Goal: Information Seeking & Learning: Find specific page/section

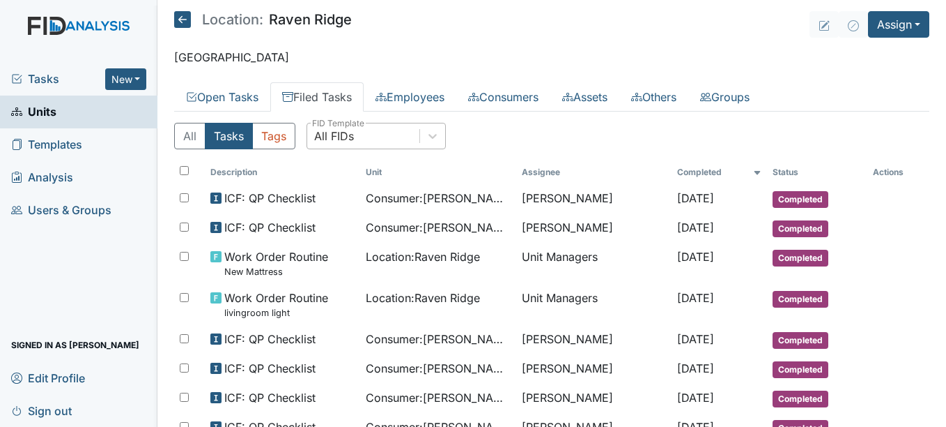
click at [337, 142] on div "All FIDs" at bounding box center [334, 136] width 40 height 17
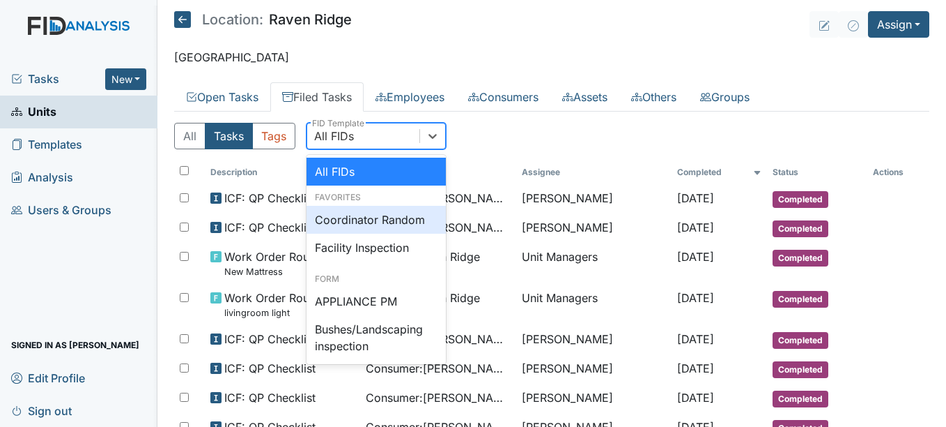
click at [364, 223] on div "Coordinator Random" at bounding box center [376, 220] width 139 height 28
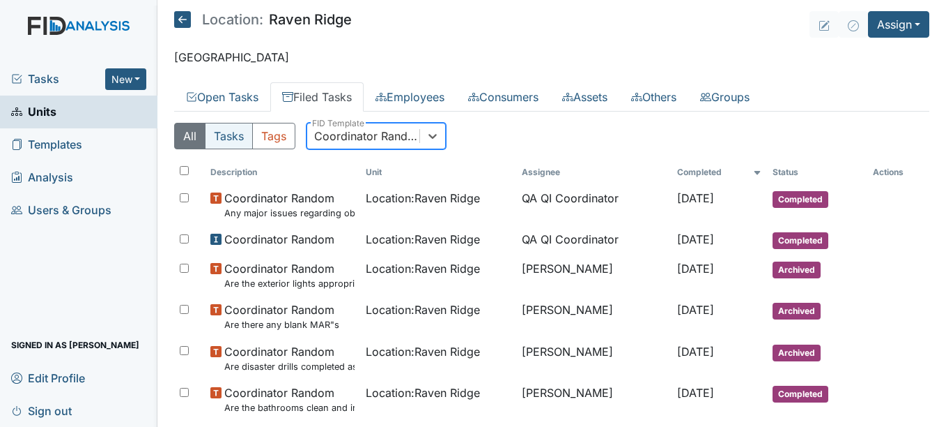
click at [243, 145] on button "Tasks" at bounding box center [229, 136] width 48 height 26
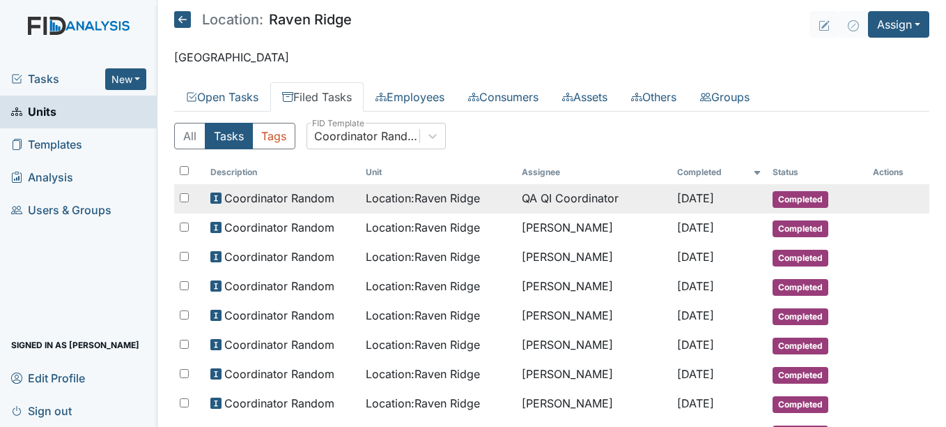
click at [487, 199] on div "Location : Raven Ridge" at bounding box center [438, 198] width 145 height 17
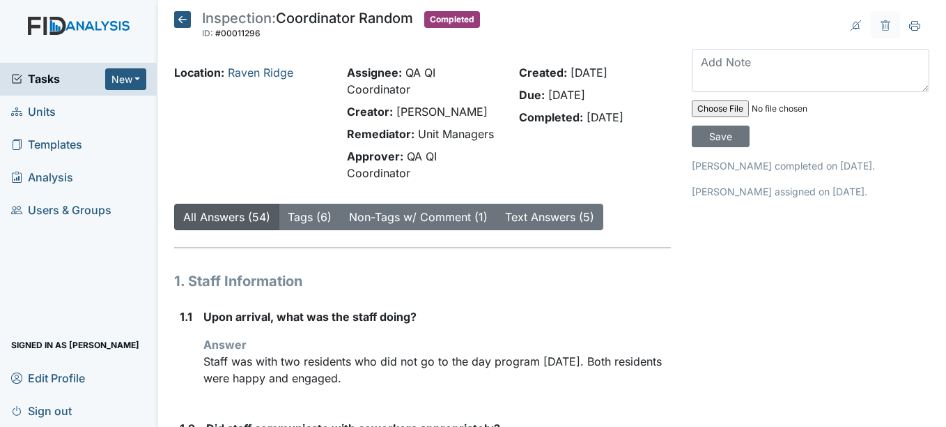
click at [183, 24] on icon at bounding box center [182, 19] width 17 height 17
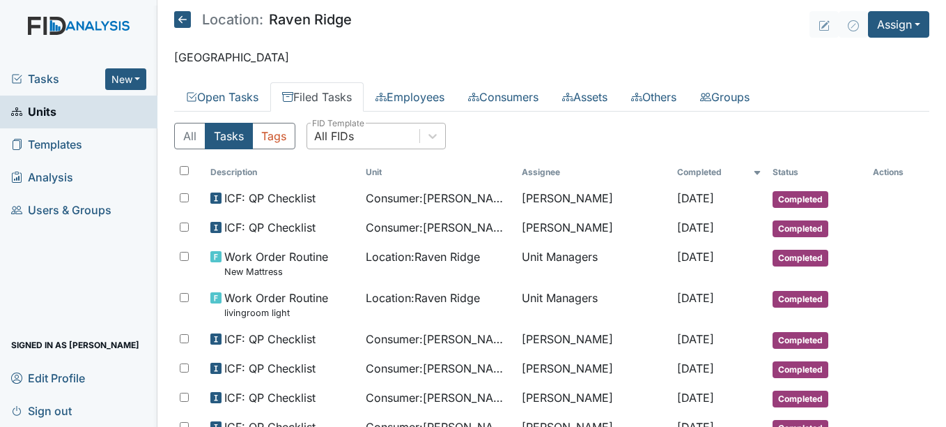
click at [331, 137] on div "All FIDs" at bounding box center [334, 136] width 40 height 17
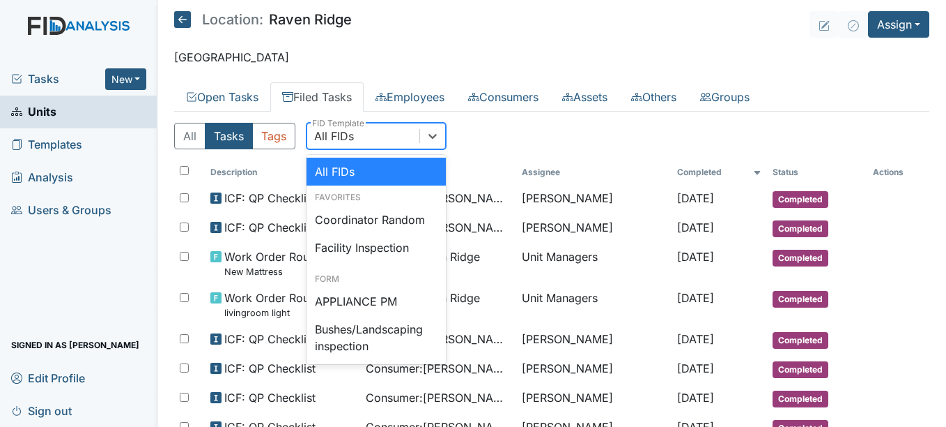
click at [183, 24] on icon at bounding box center [182, 19] width 17 height 17
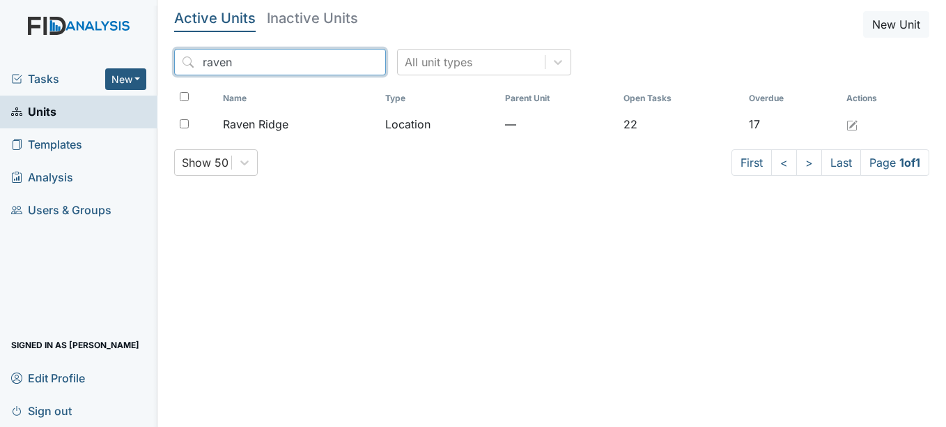
click at [216, 68] on input "raven" at bounding box center [280, 62] width 212 height 26
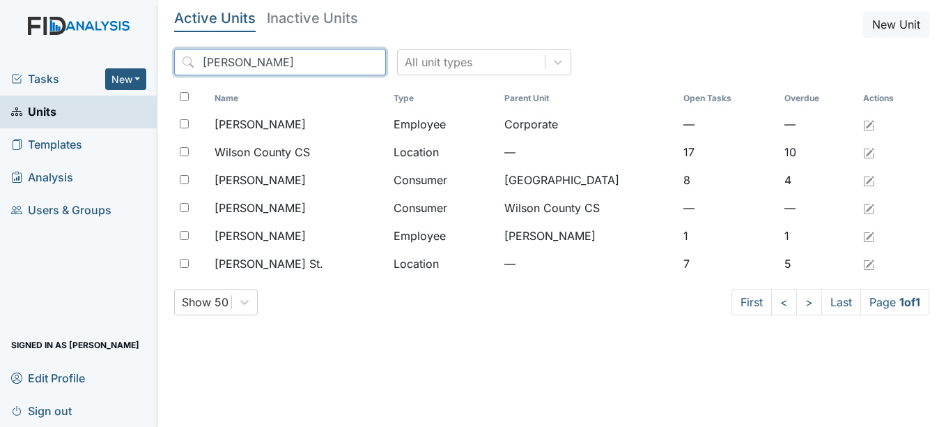
type input "[PERSON_NAME]"
click at [101, 118] on link "Units" at bounding box center [79, 111] width 158 height 33
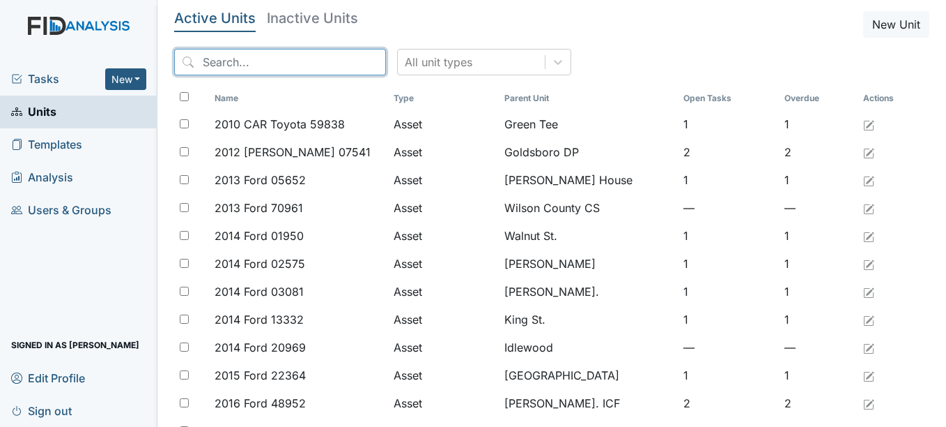
click at [316, 70] on input "search" at bounding box center [280, 62] width 212 height 26
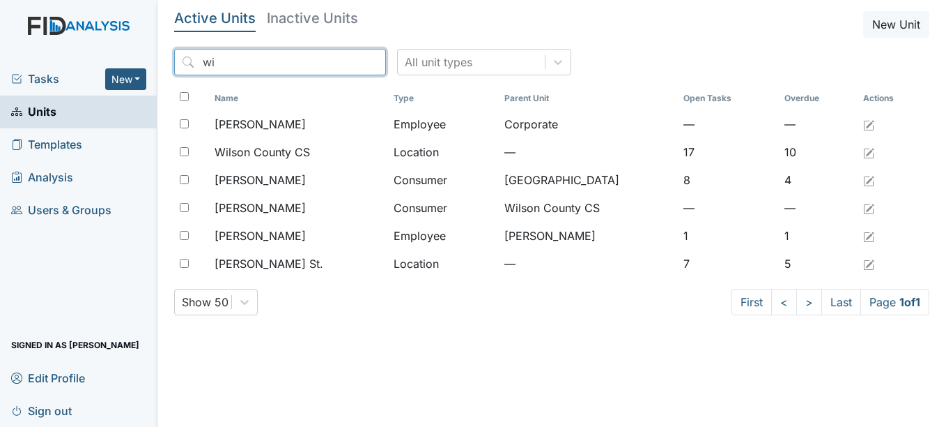
type input "w"
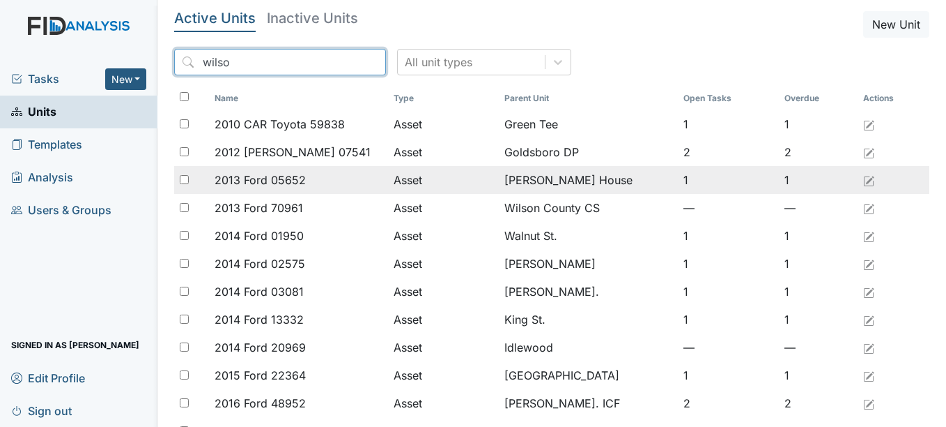
type input "wilson"
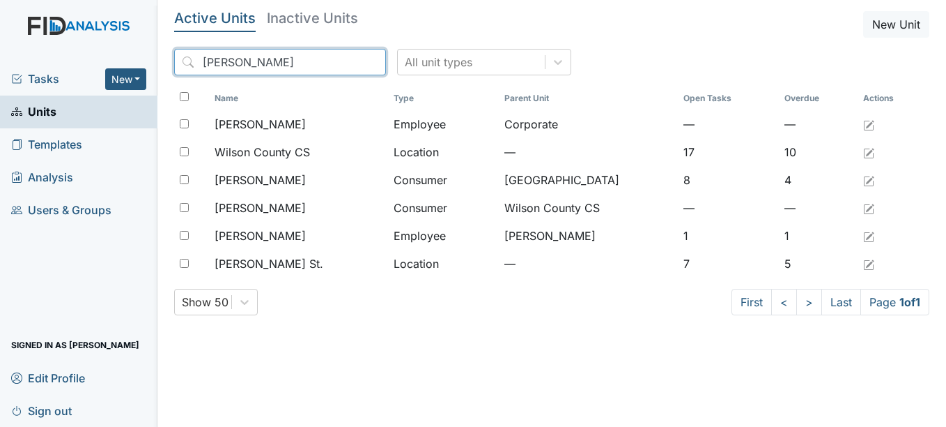
drag, startPoint x: 256, startPoint y: 62, endPoint x: 201, endPoint y: 70, distance: 56.4
click at [201, 70] on input "wilson" at bounding box center [280, 62] width 212 height 26
type input "w"
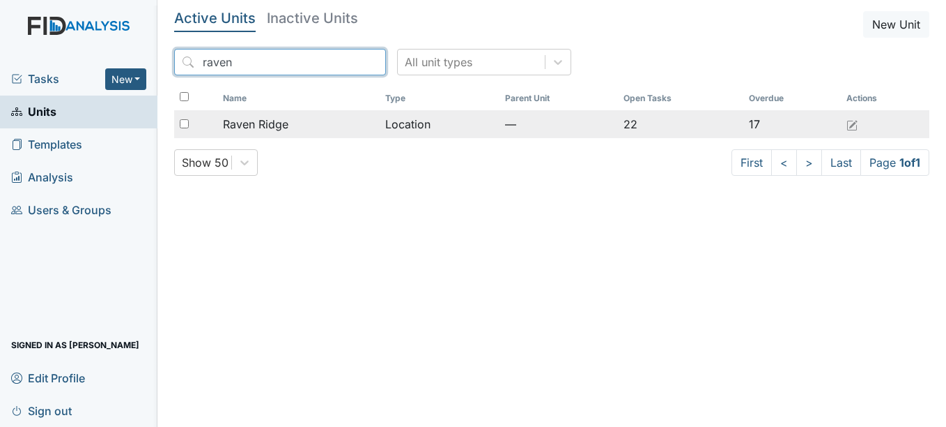
type input "raven"
click at [257, 130] on span "Raven Ridge" at bounding box center [256, 124] width 66 height 17
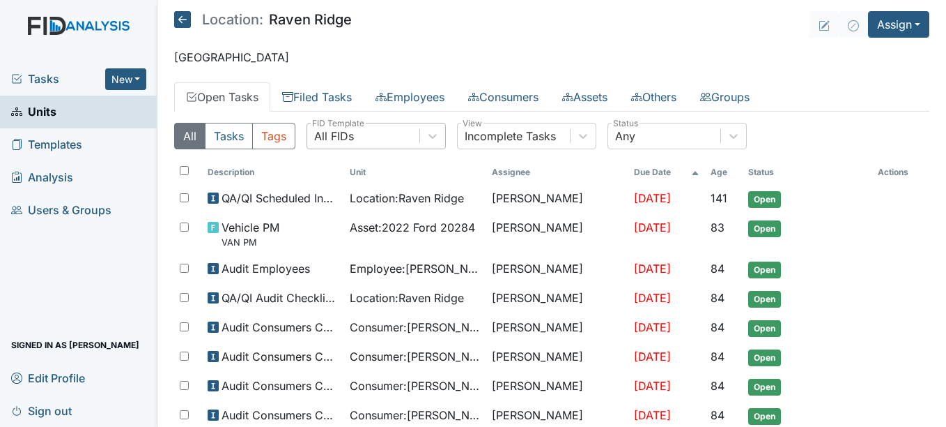
click at [364, 137] on div "All FIDs" at bounding box center [363, 135] width 112 height 25
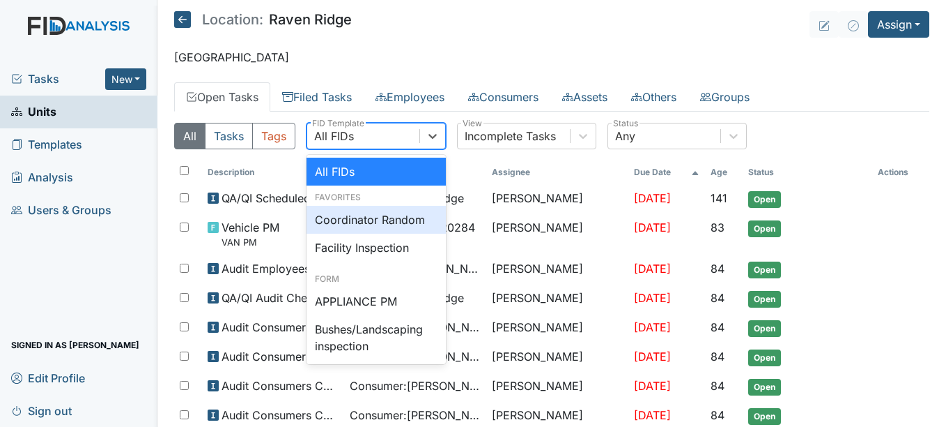
click at [371, 222] on div "Coordinator Random" at bounding box center [376, 220] width 139 height 28
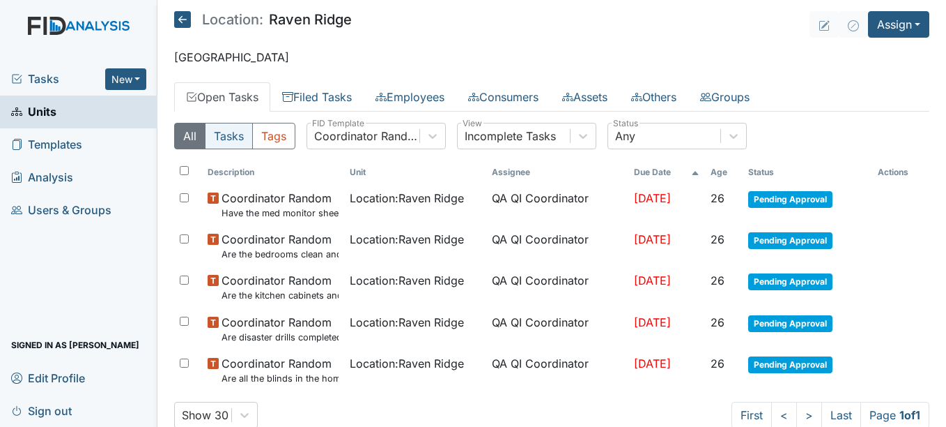
click at [244, 135] on button "Tasks" at bounding box center [229, 136] width 48 height 26
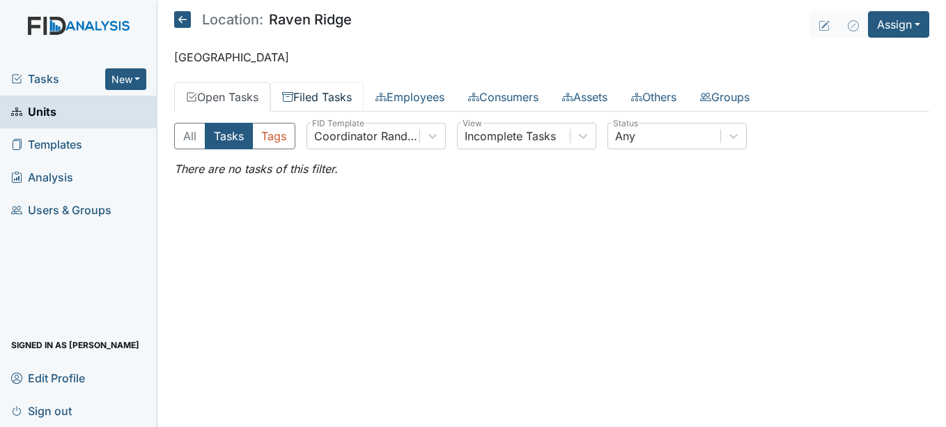
click at [327, 93] on link "Filed Tasks" at bounding box center [316, 96] width 93 height 29
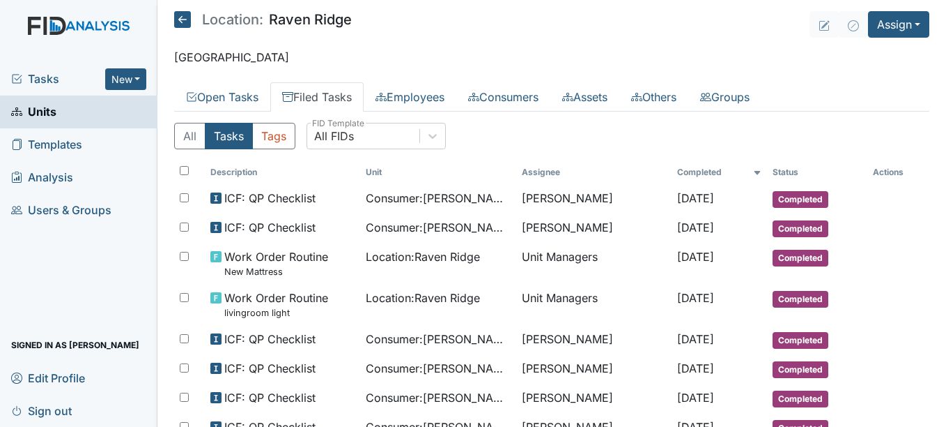
click at [238, 144] on button "Tasks" at bounding box center [229, 136] width 48 height 26
click at [365, 137] on div "All FIDs" at bounding box center [363, 135] width 112 height 25
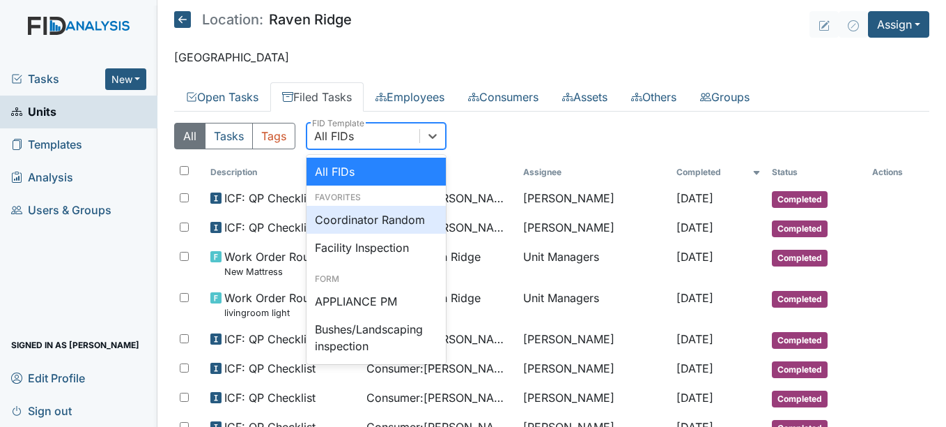
click at [357, 215] on div "Coordinator Random" at bounding box center [376, 220] width 139 height 28
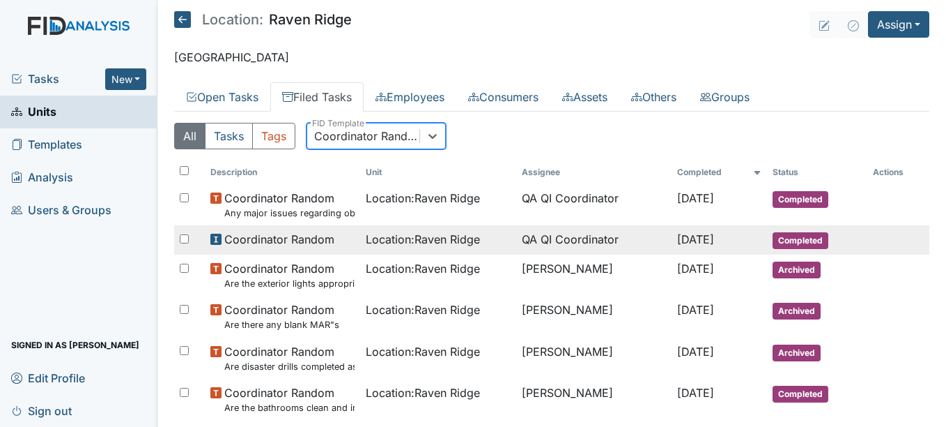
click at [406, 231] on span "Location : Raven Ridge" at bounding box center [423, 239] width 114 height 17
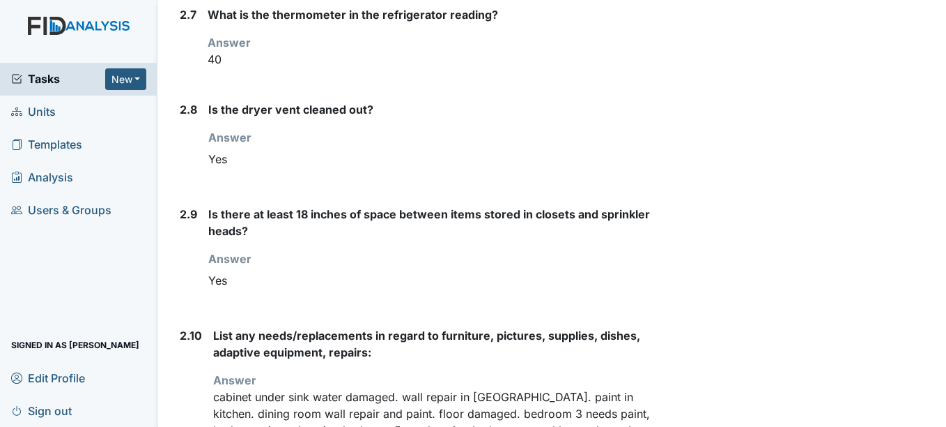
scroll to position [2300, 0]
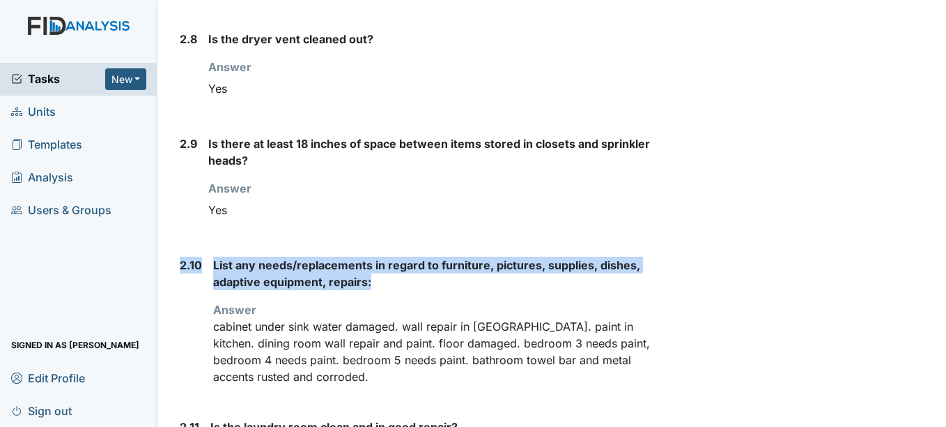
drag, startPoint x: 176, startPoint y: 265, endPoint x: 397, endPoint y: 279, distance: 220.7
click at [397, 279] on div "2.10 List any needs/replacements in regard to furniture, pictures, supplies, di…" at bounding box center [422, 325] width 496 height 139
copy div "2.10 List any needs/replacements in regard to furniture, pictures, supplies, di…"
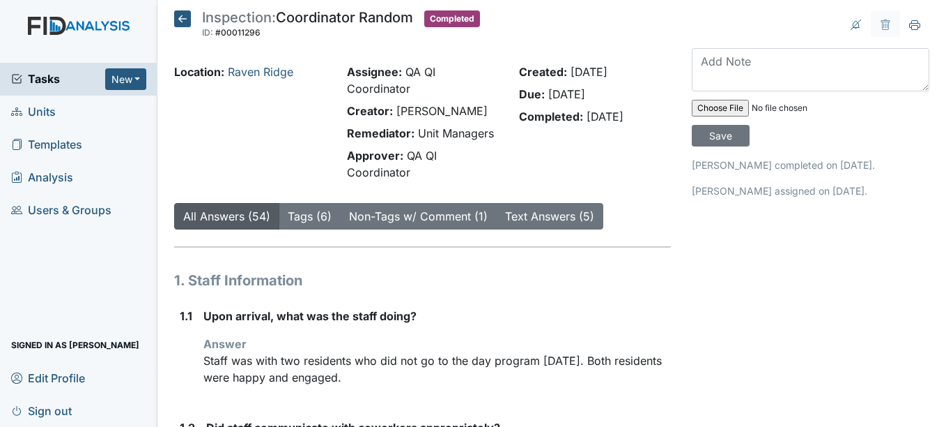
scroll to position [0, 0]
